Goal: Navigation & Orientation: Find specific page/section

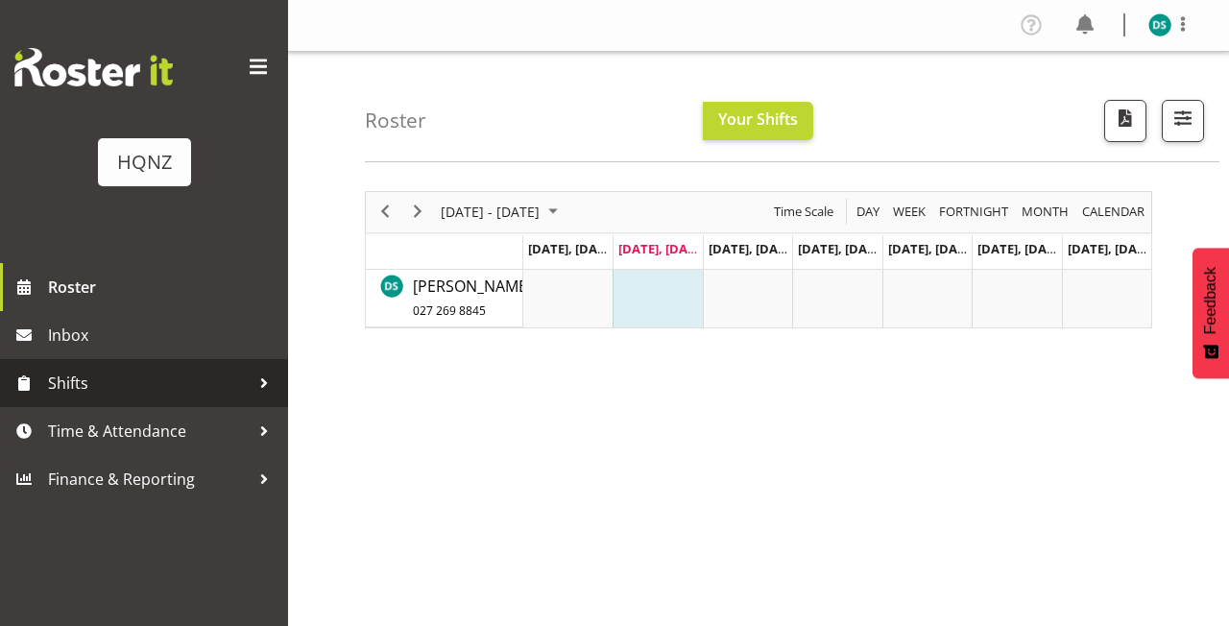
click at [175, 383] on span "Shifts" at bounding box center [149, 383] width 202 height 29
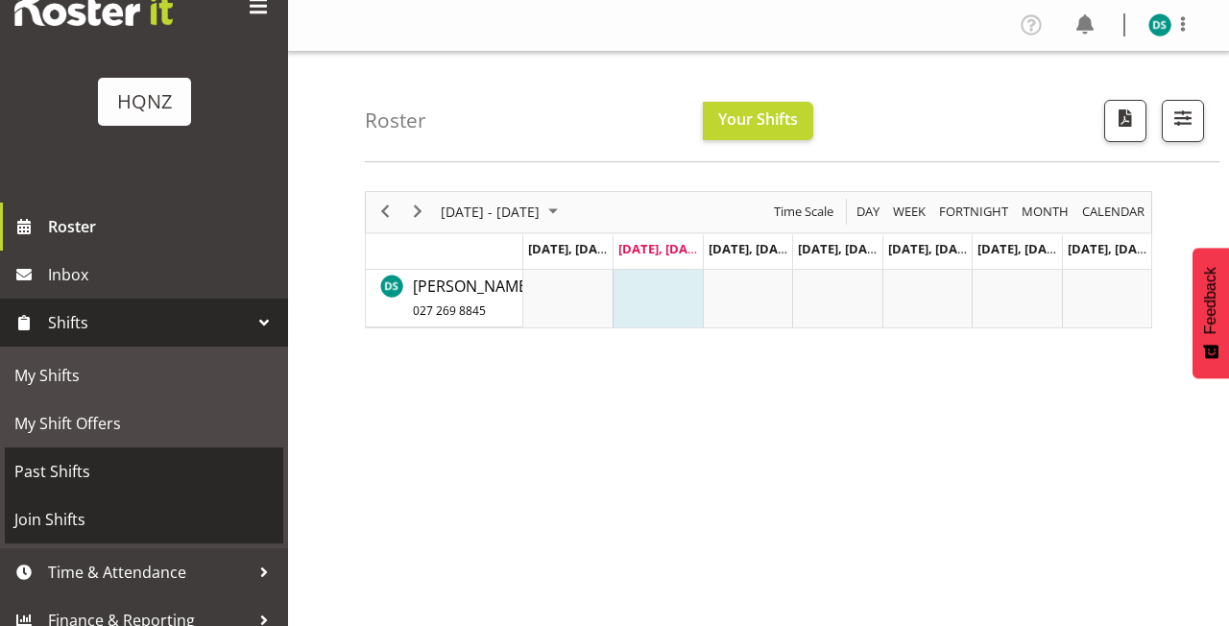
scroll to position [62, 0]
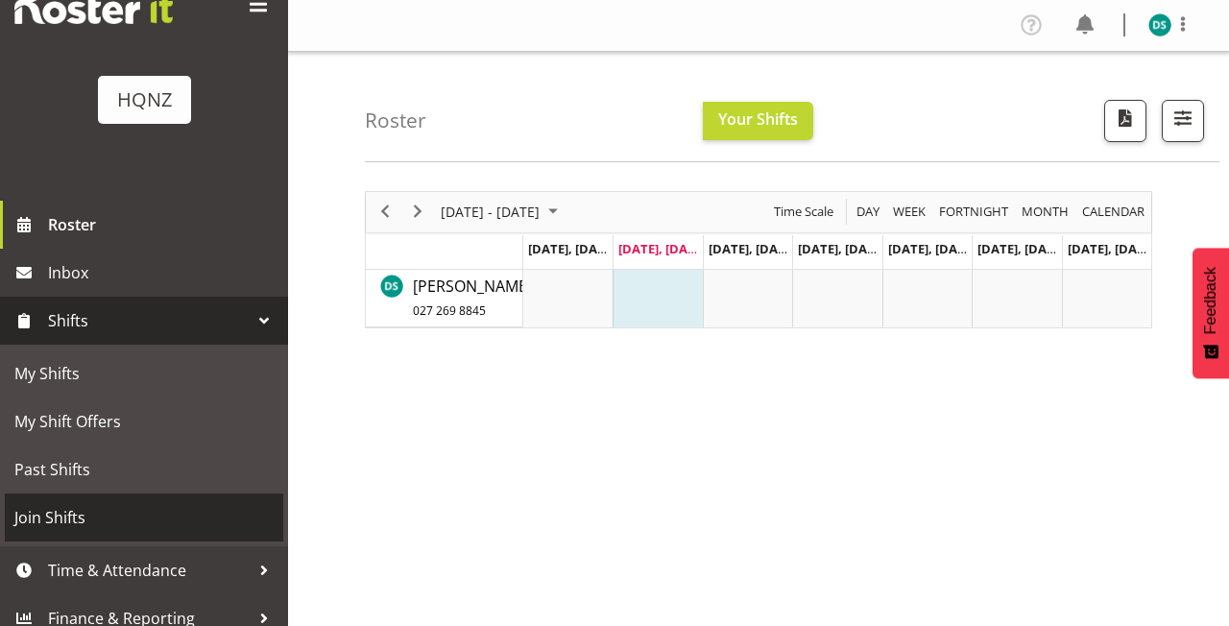
click at [113, 520] on span "Join Shifts" at bounding box center [143, 517] width 259 height 29
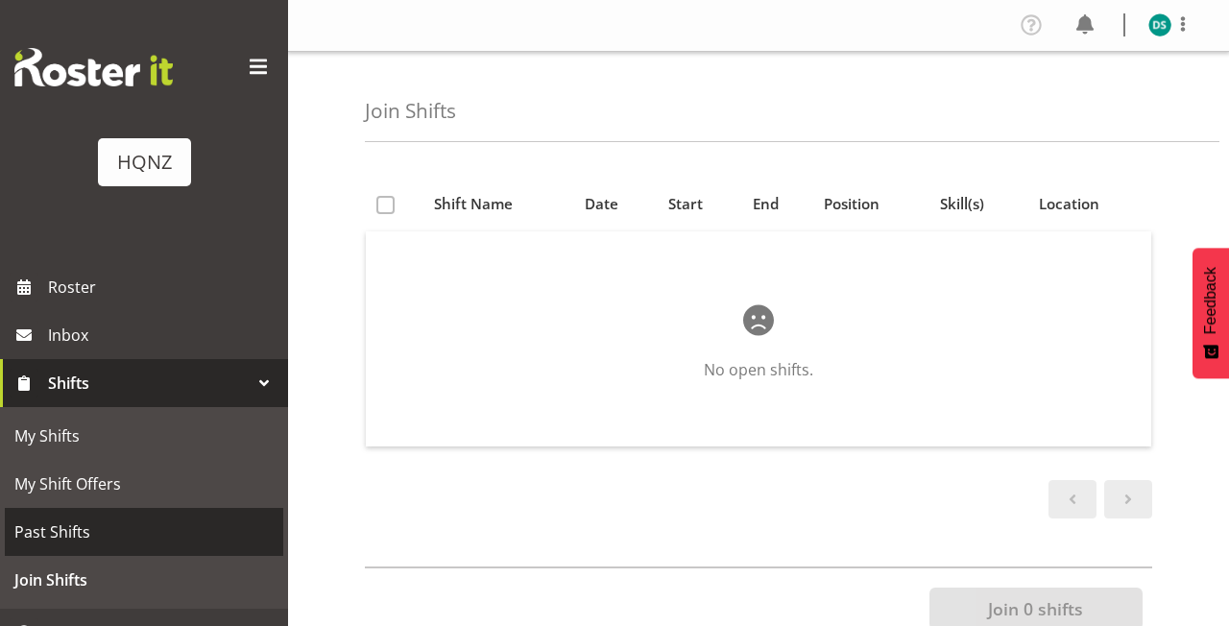
click at [81, 530] on span "Past Shifts" at bounding box center [143, 532] width 259 height 29
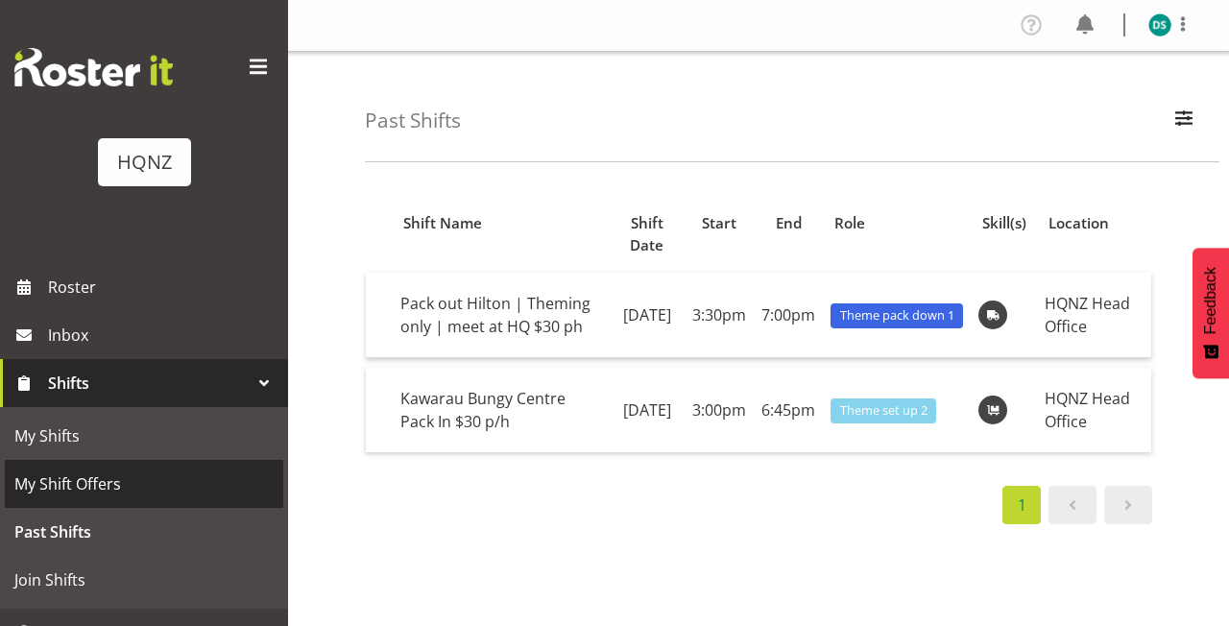
click at [83, 492] on span "My Shift Offers" at bounding box center [143, 484] width 259 height 29
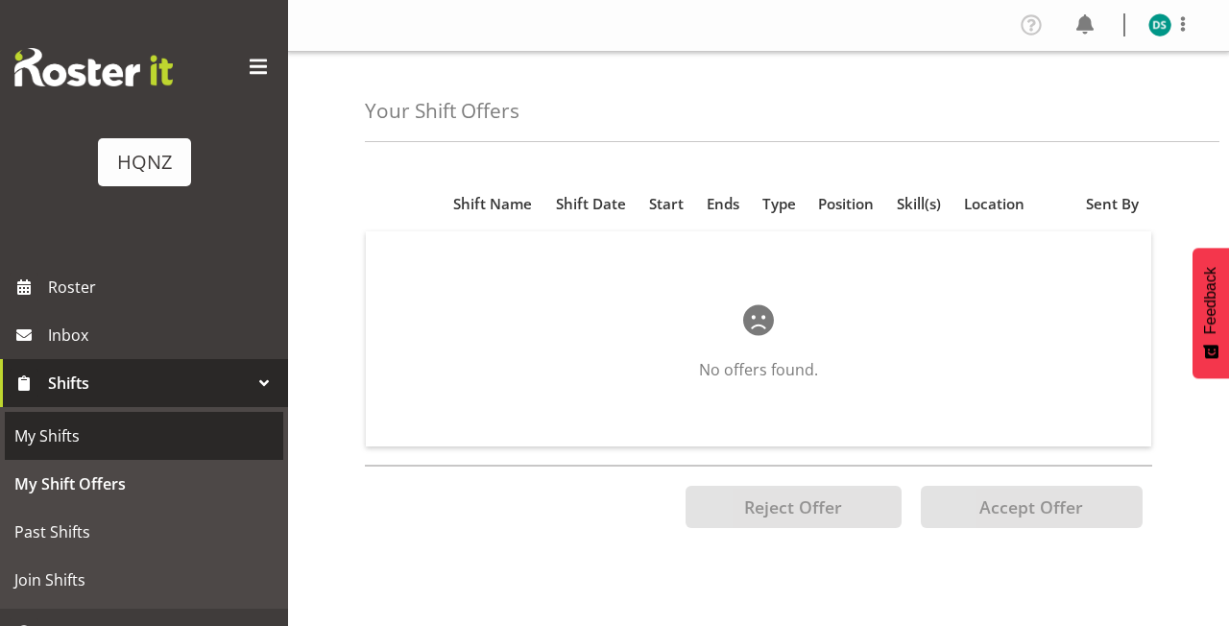
click at [72, 434] on span "My Shifts" at bounding box center [143, 436] width 259 height 29
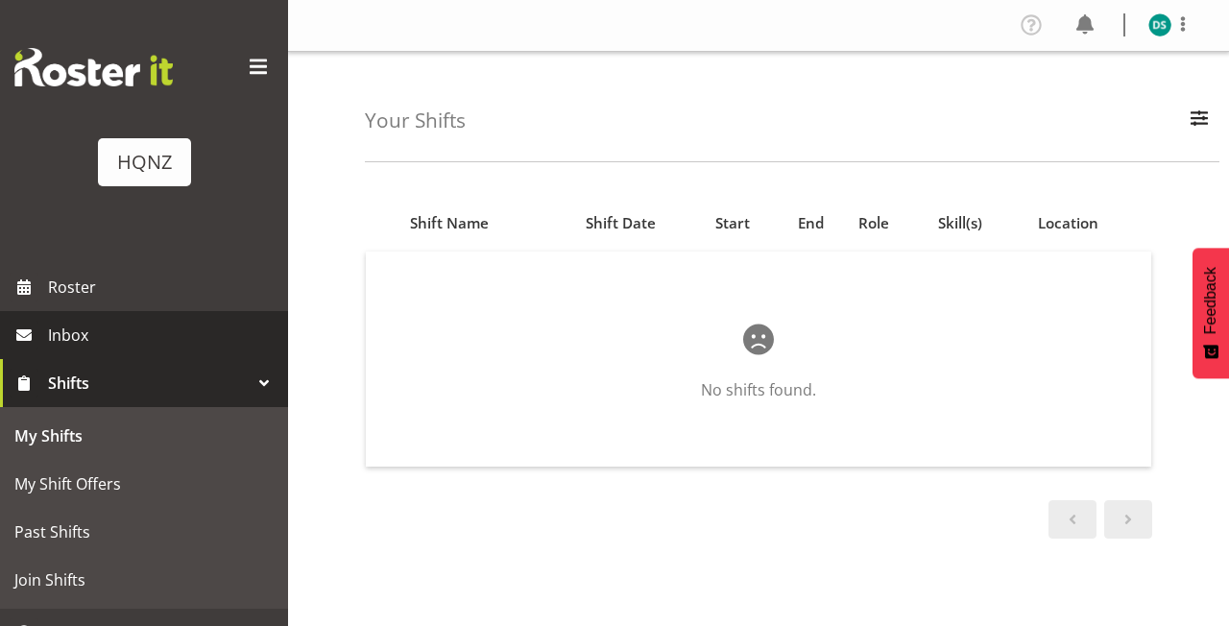
click at [83, 332] on span "Inbox" at bounding box center [163, 335] width 231 height 29
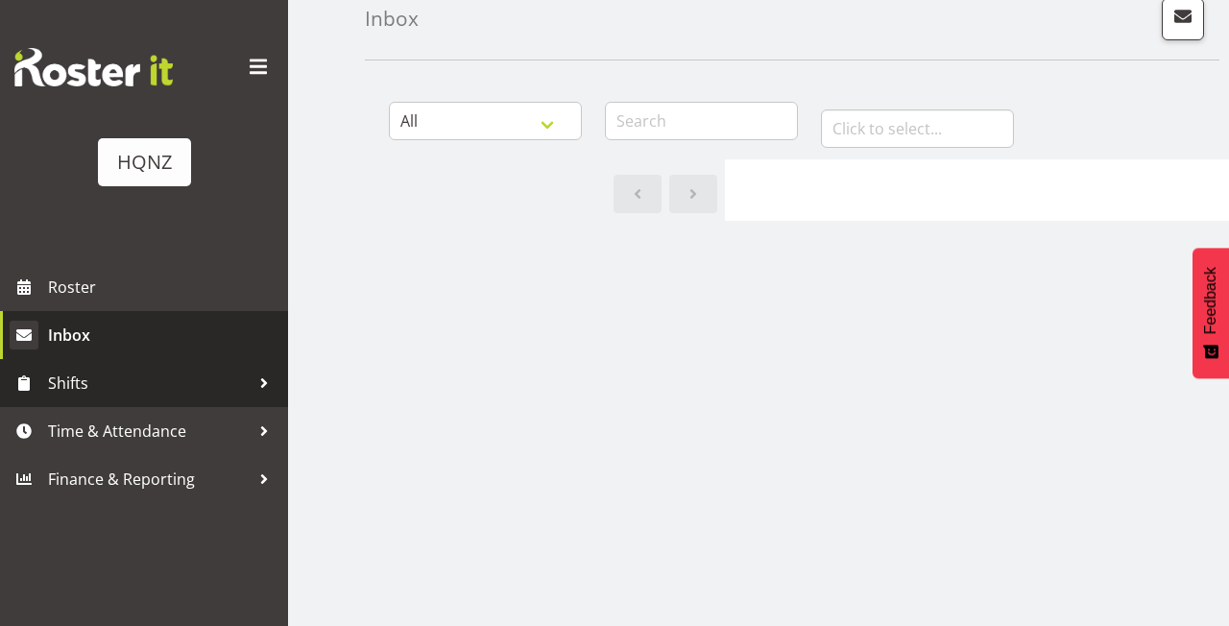
scroll to position [102, 0]
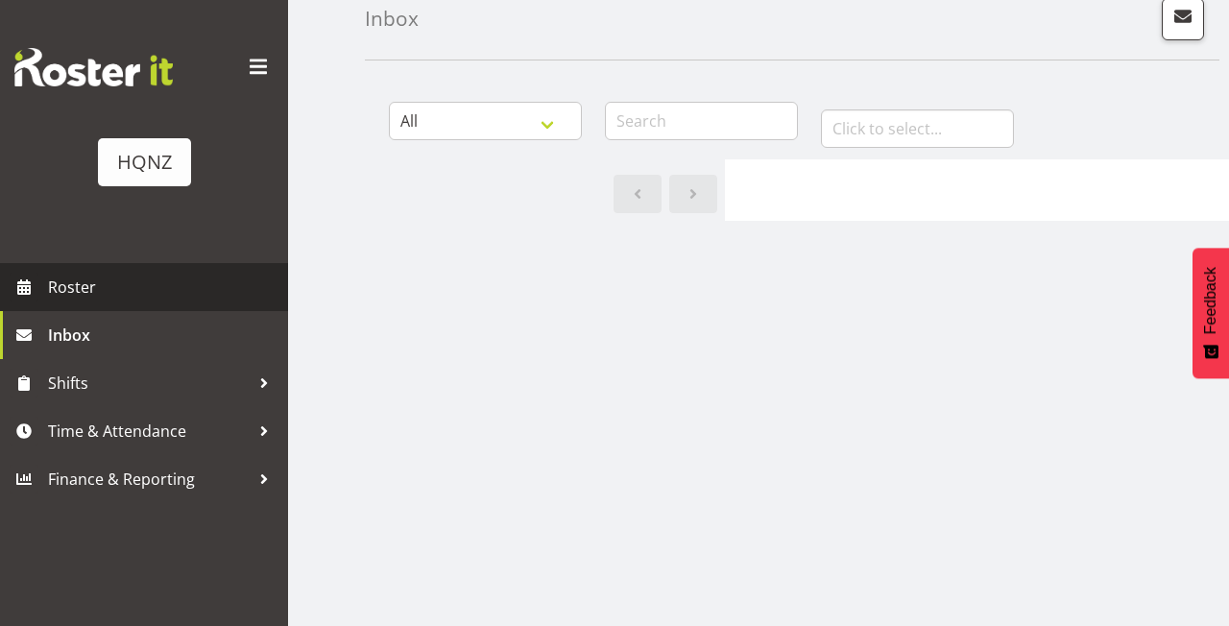
click at [78, 284] on span "Roster" at bounding box center [163, 287] width 231 height 29
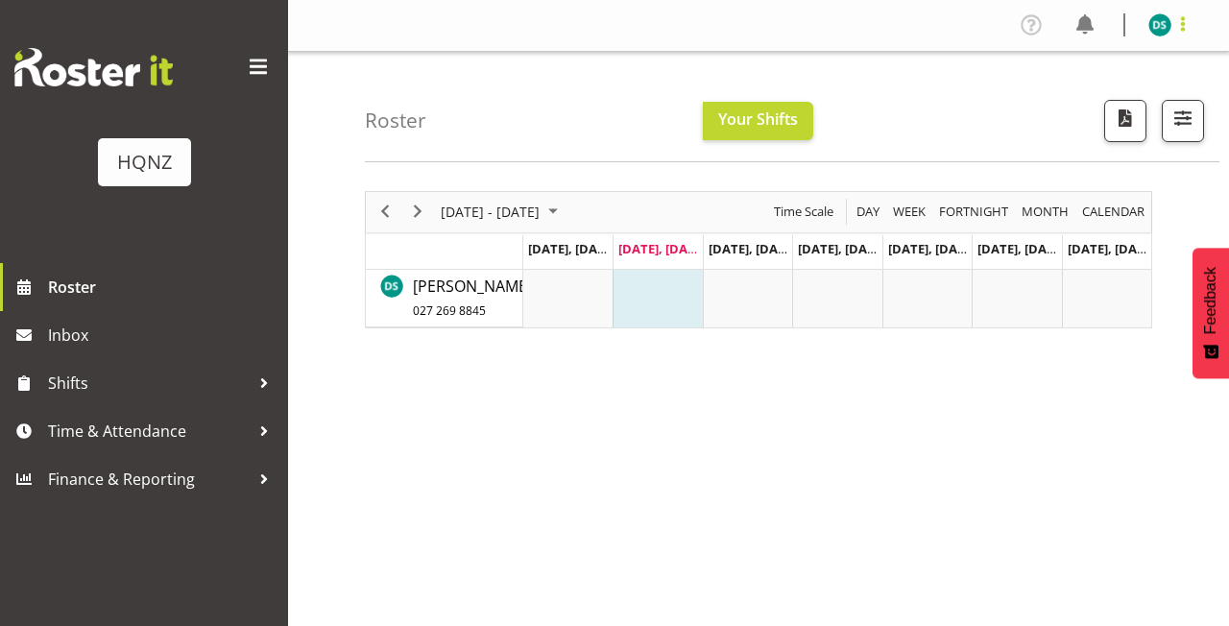
click at [1186, 26] on span at bounding box center [1183, 23] width 23 height 23
click at [1092, 107] on link "Log Out" at bounding box center [1102, 101] width 184 height 35
